Goal: Information Seeking & Learning: Learn about a topic

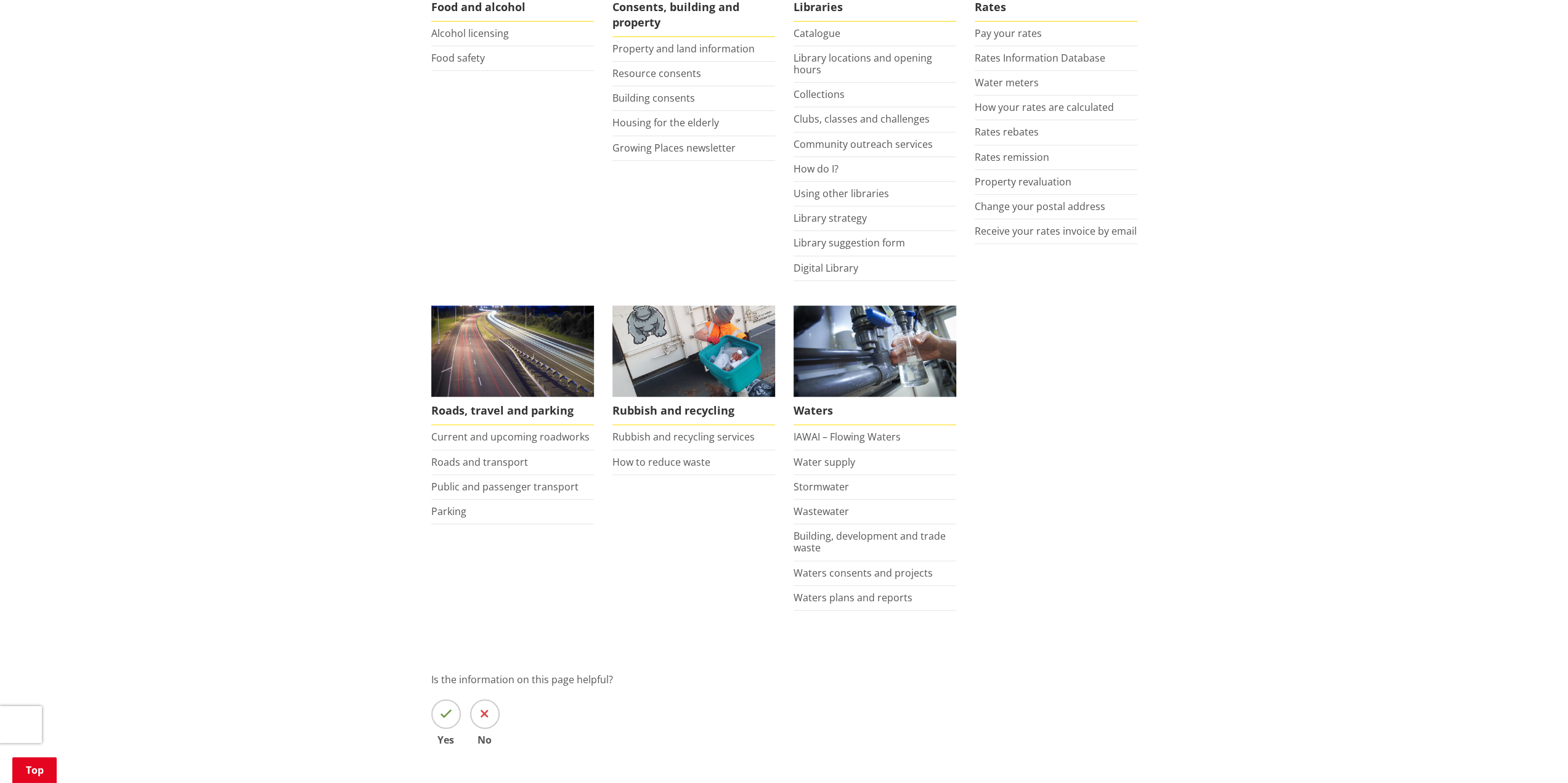
scroll to position [821, 0]
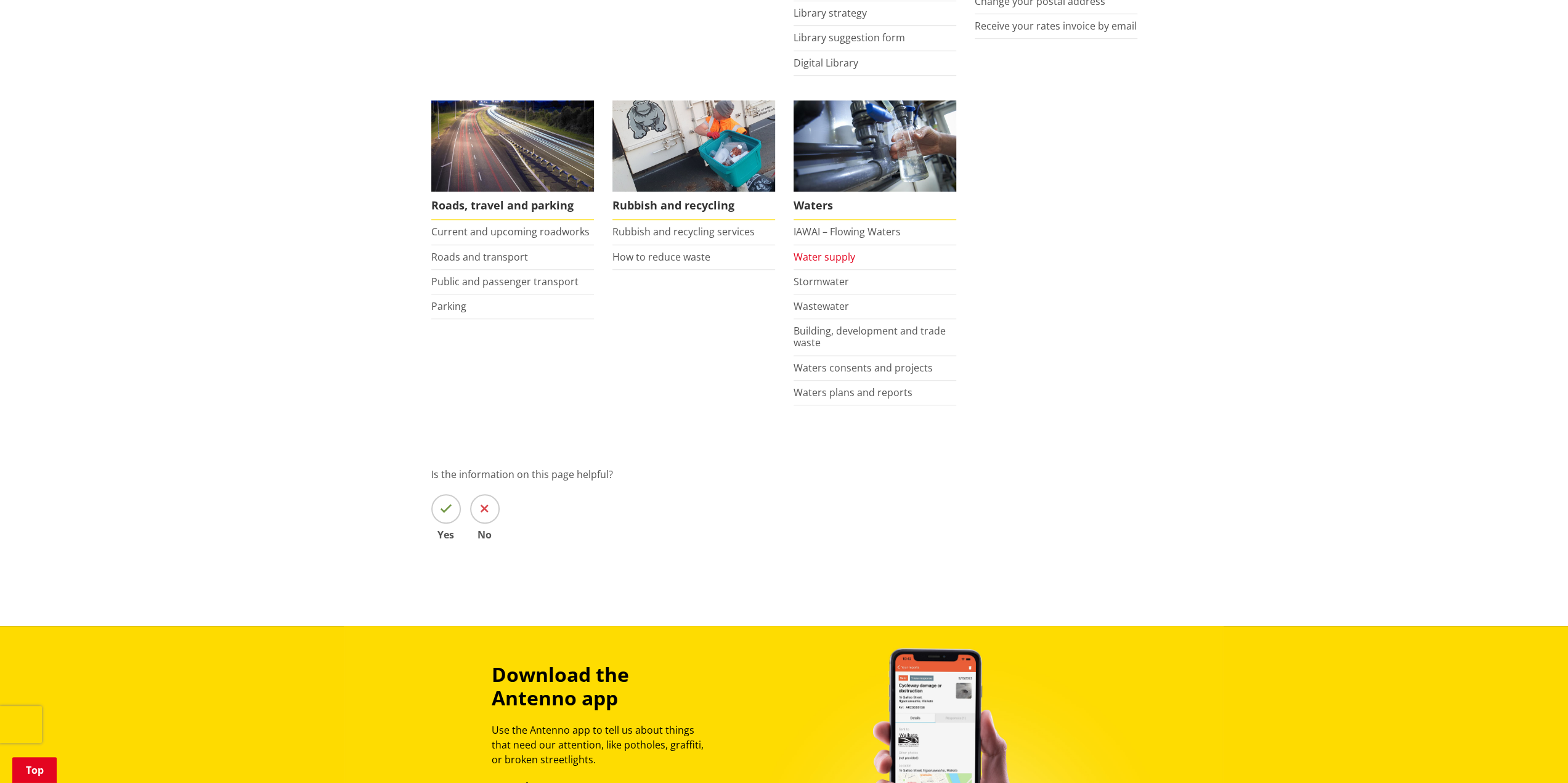
click at [849, 252] on link "Water supply" at bounding box center [824, 257] width 62 height 13
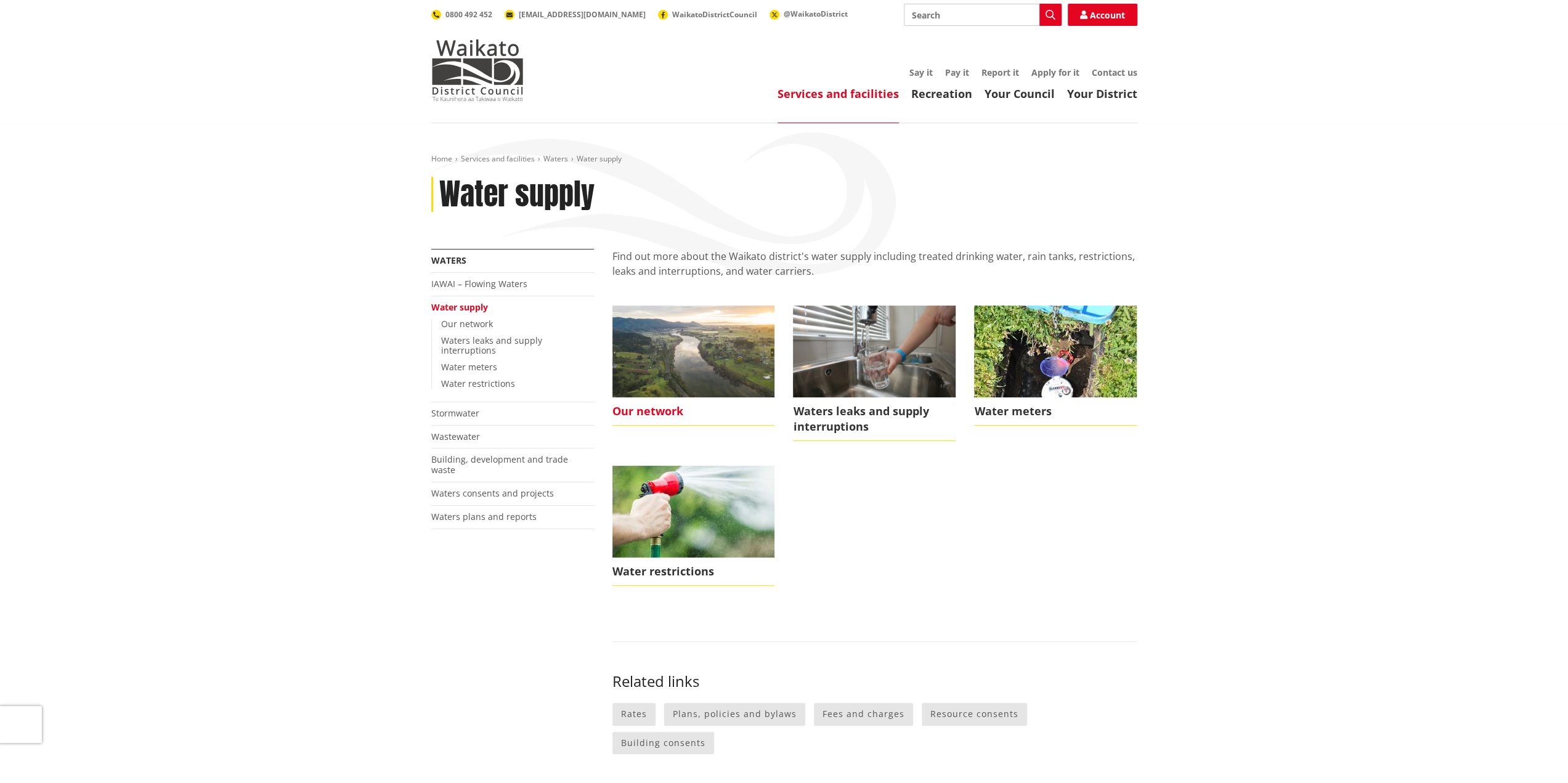
click at [664, 405] on span "Our network" at bounding box center [694, 411] width 163 height 29
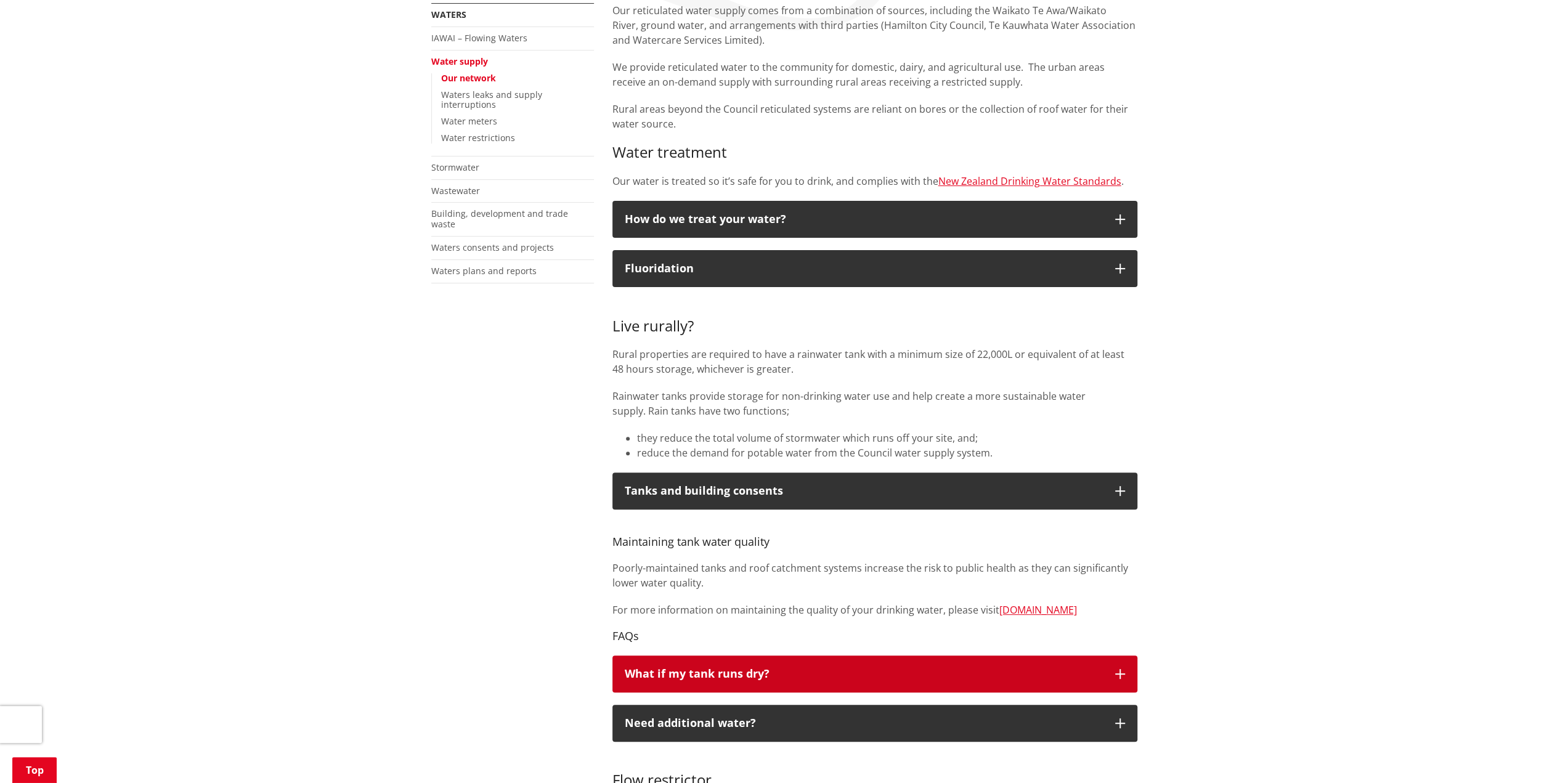
scroll to position [163, 0]
